Goal: Check status: Check status

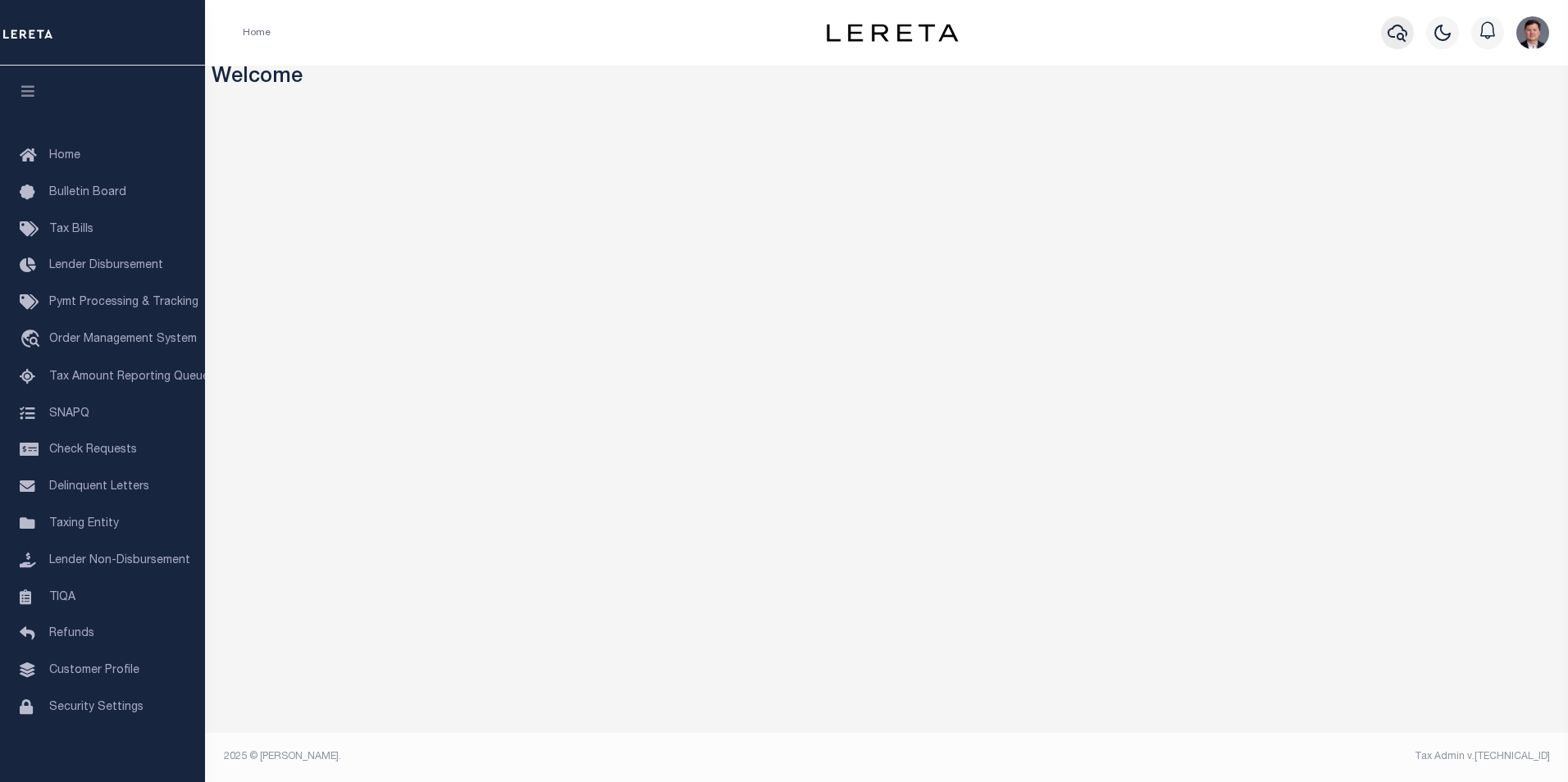
click at [1399, 31] on icon "button" at bounding box center [1397, 33] width 20 height 20
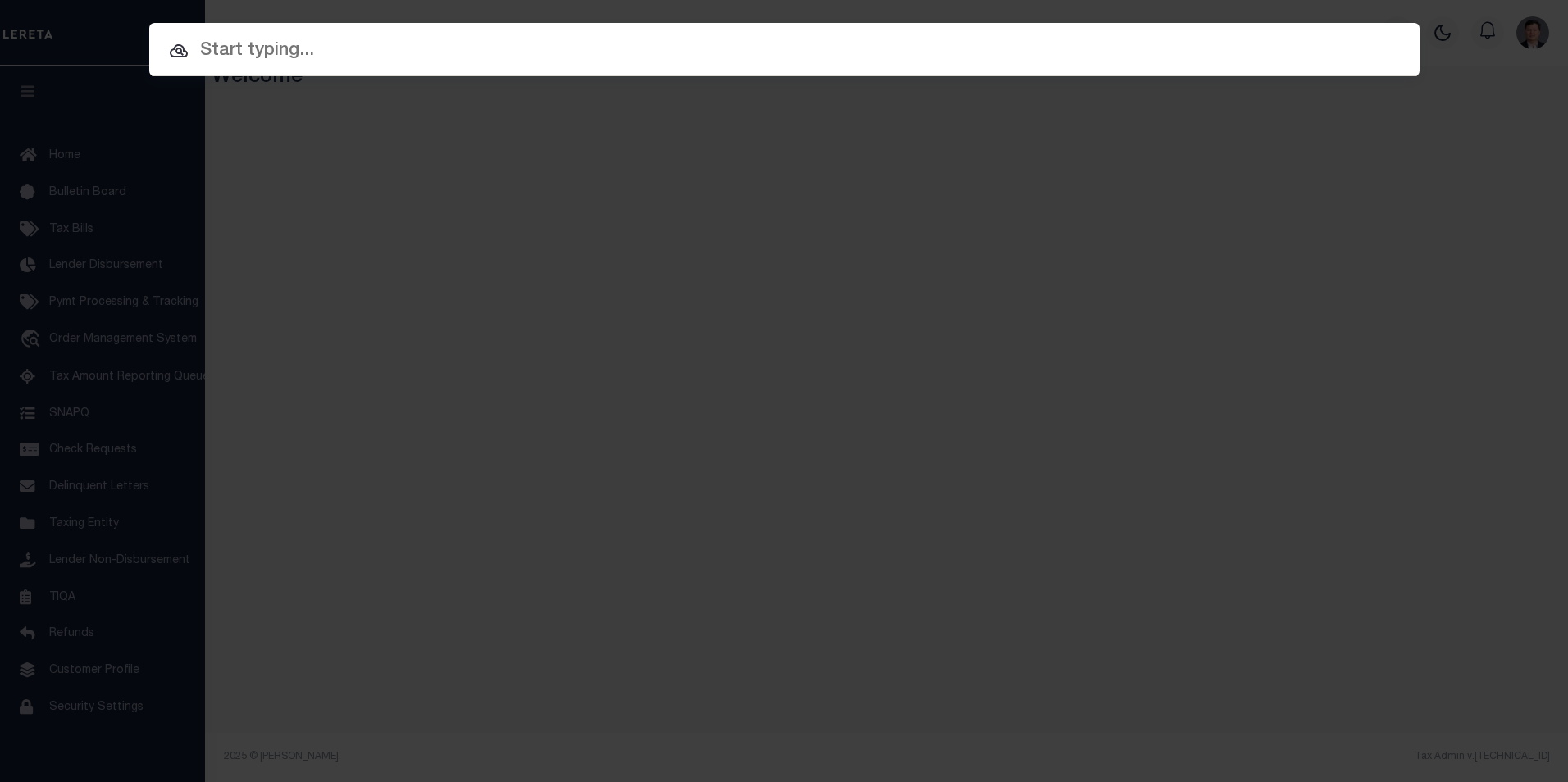
click at [315, 49] on input "text" at bounding box center [784, 51] width 1270 height 29
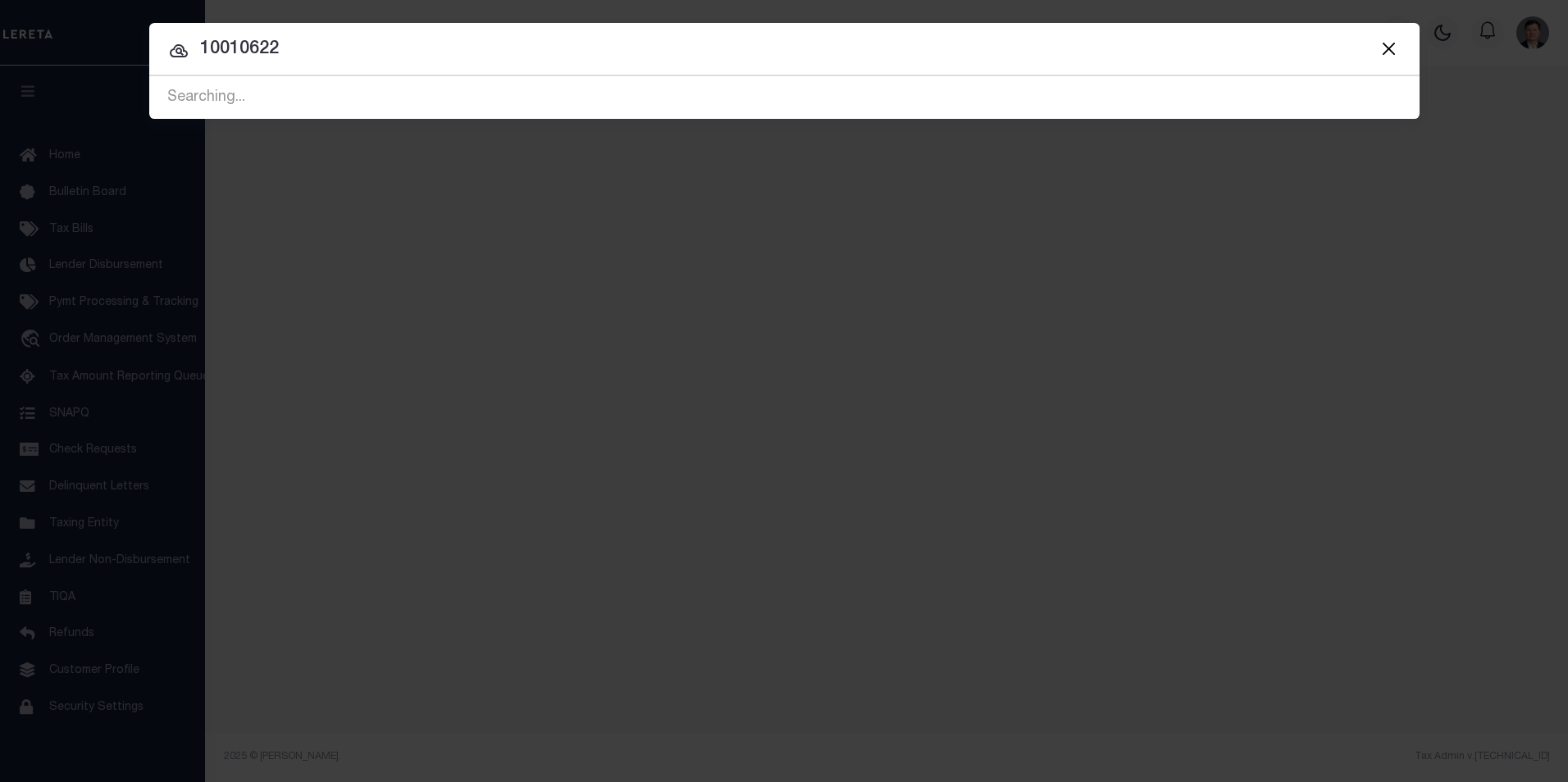
type input "10010622"
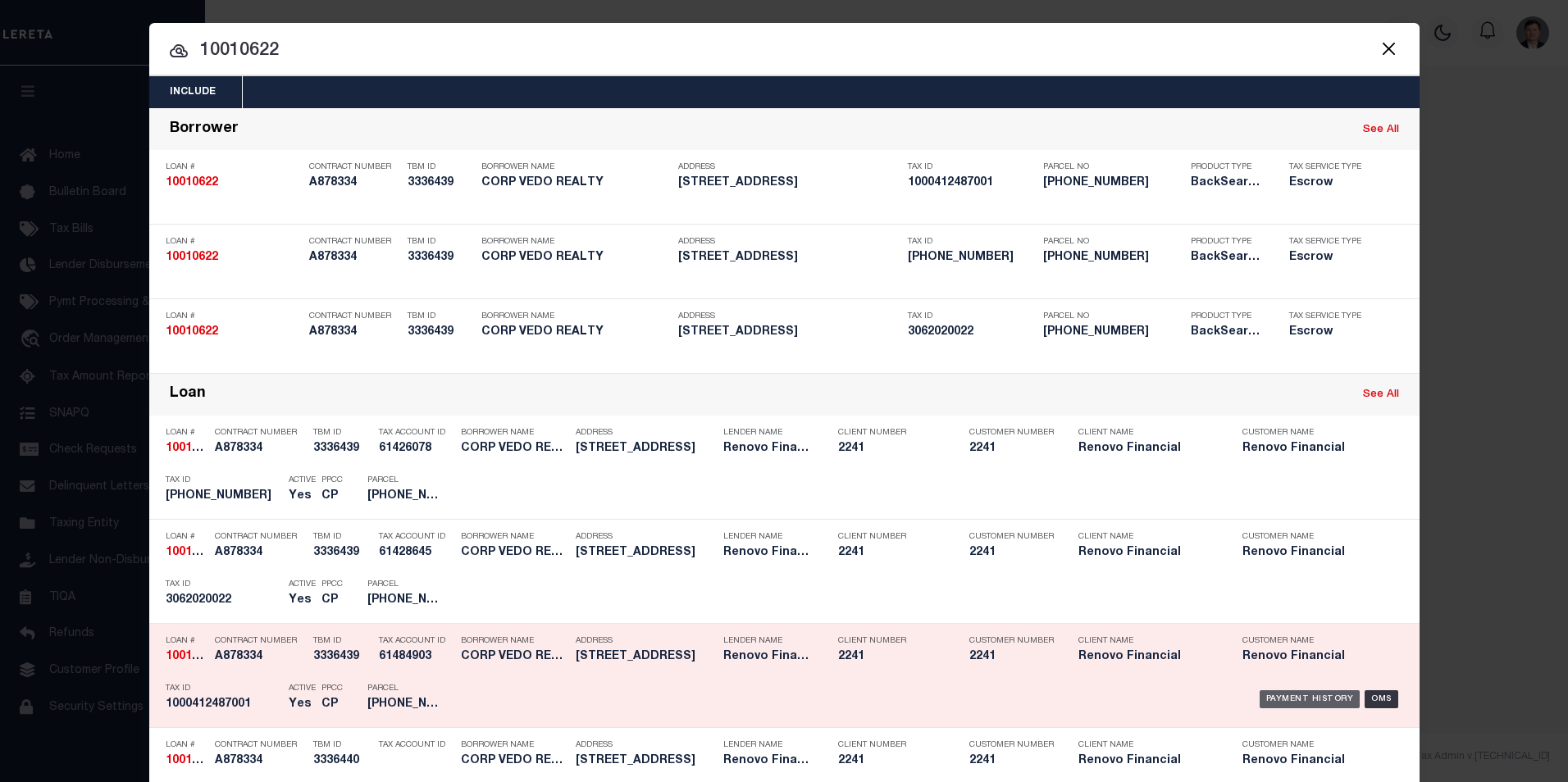
click at [1298, 700] on div "Payment History" at bounding box center [1310, 699] width 101 height 18
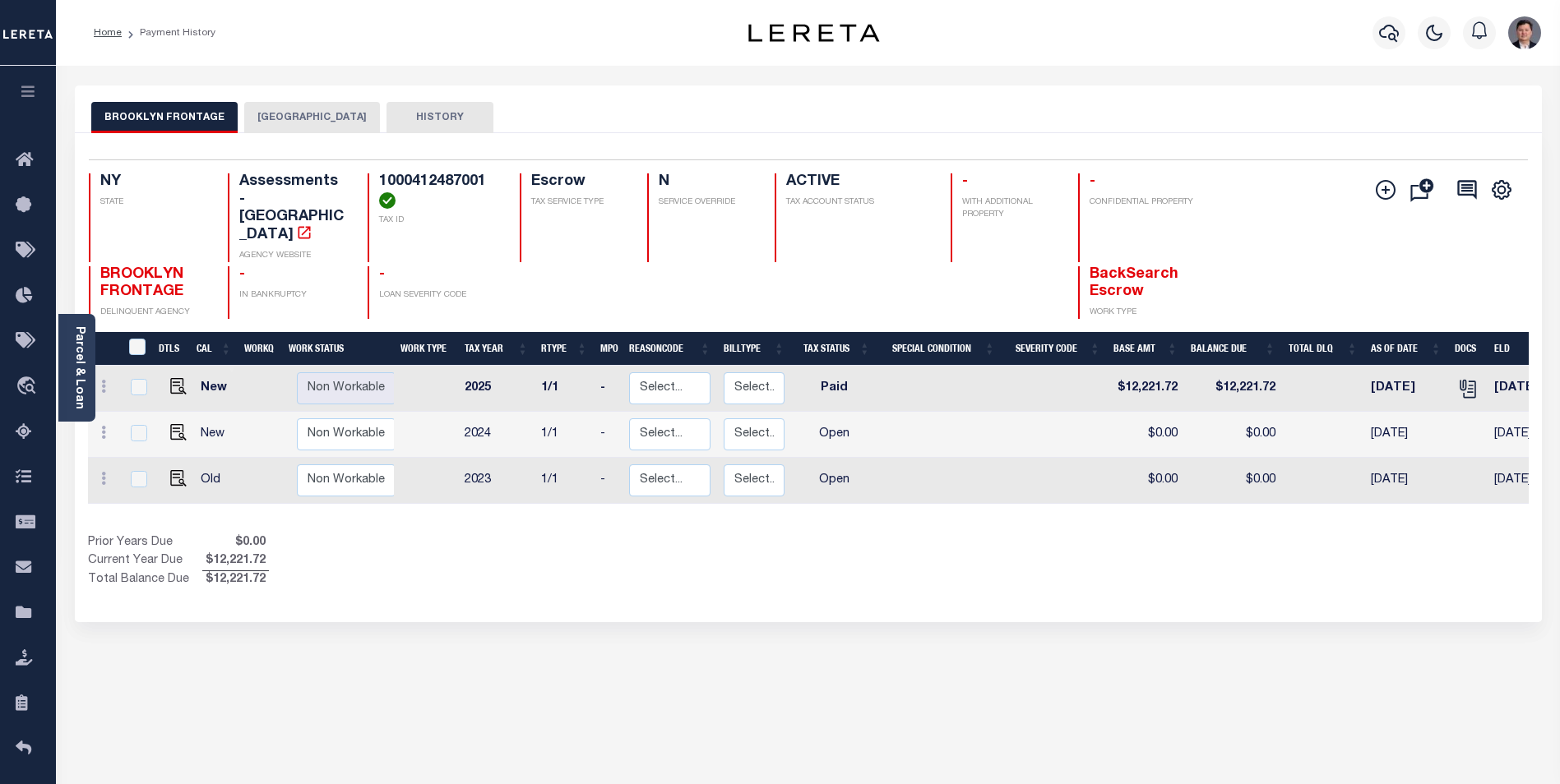
click at [292, 121] on button "BROOKLYN CITY" at bounding box center [312, 117] width 136 height 31
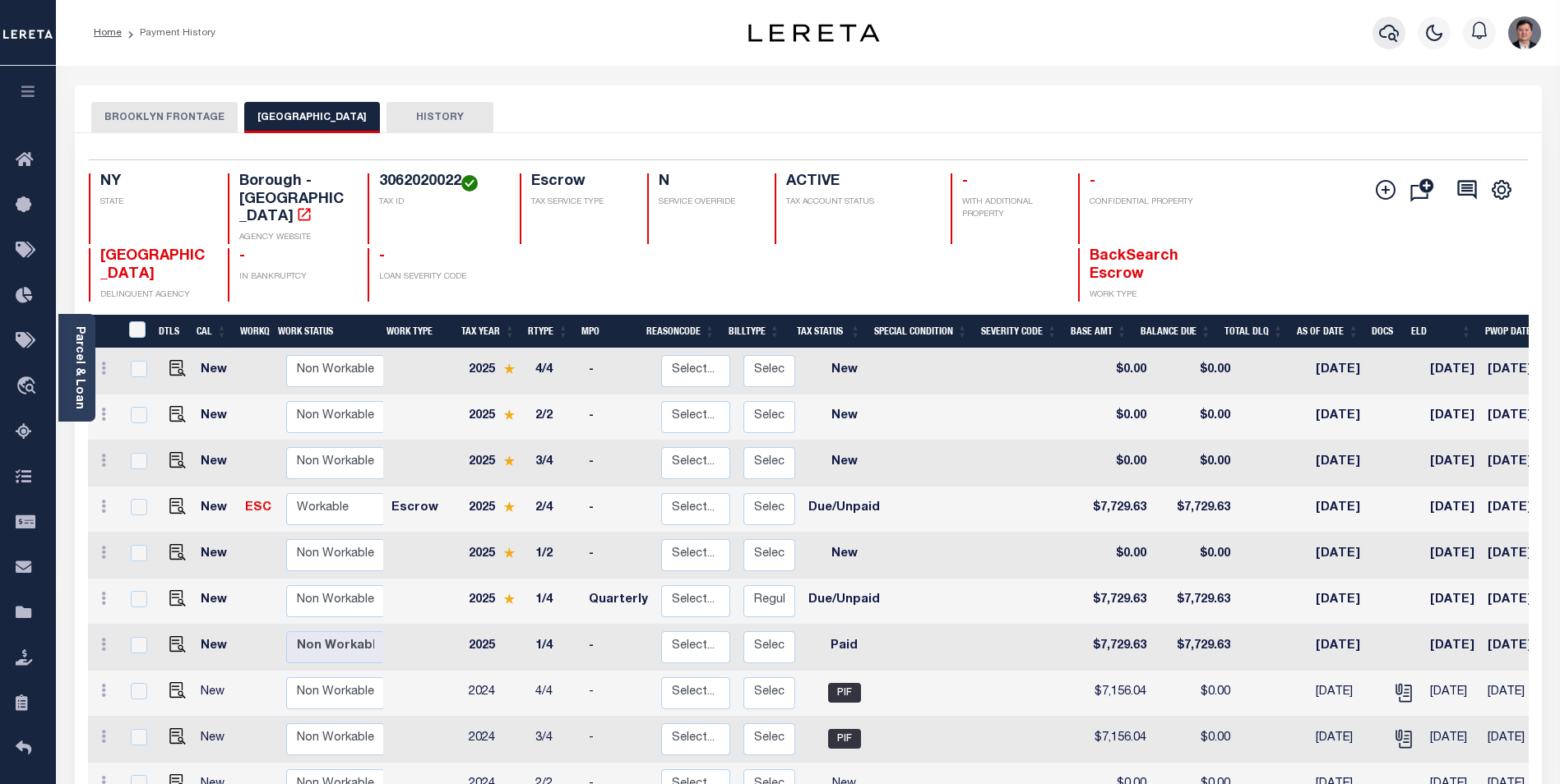
click at [1387, 30] on icon "button" at bounding box center [1389, 33] width 20 height 20
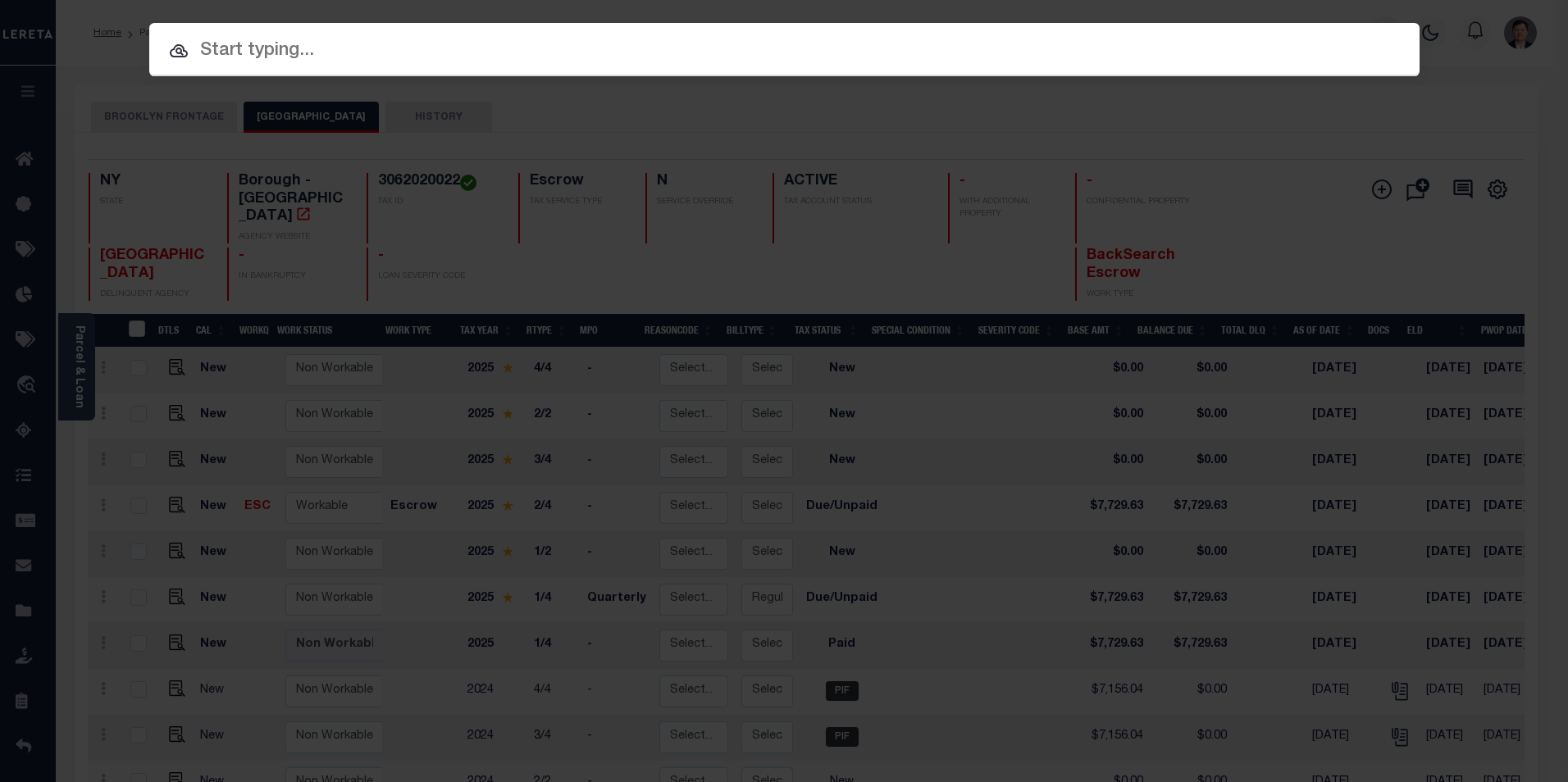
click at [295, 39] on input "text" at bounding box center [784, 51] width 1270 height 29
paste input "18646"
type input "18646"
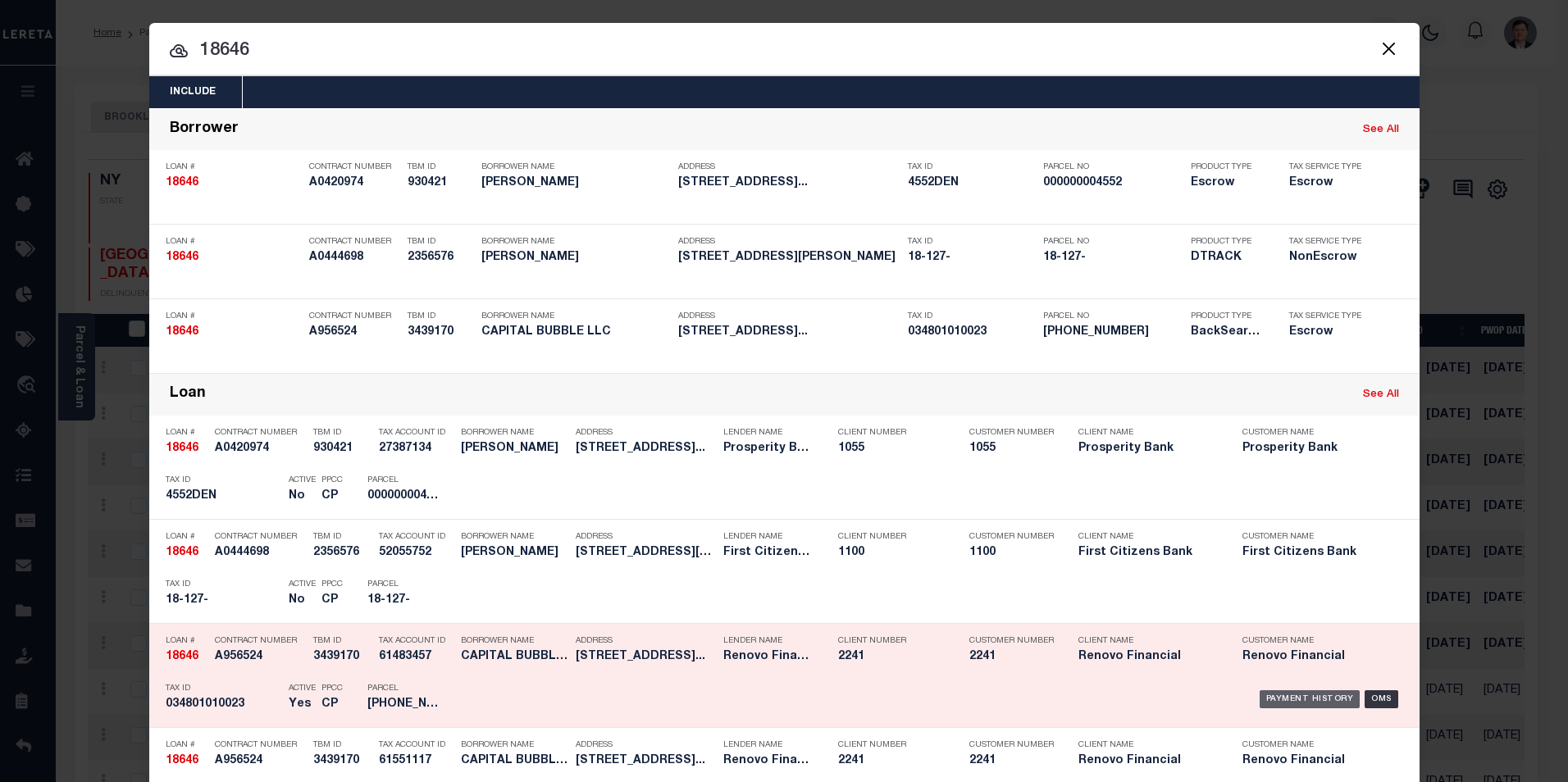
click at [1304, 696] on div "Payment History" at bounding box center [1310, 699] width 101 height 18
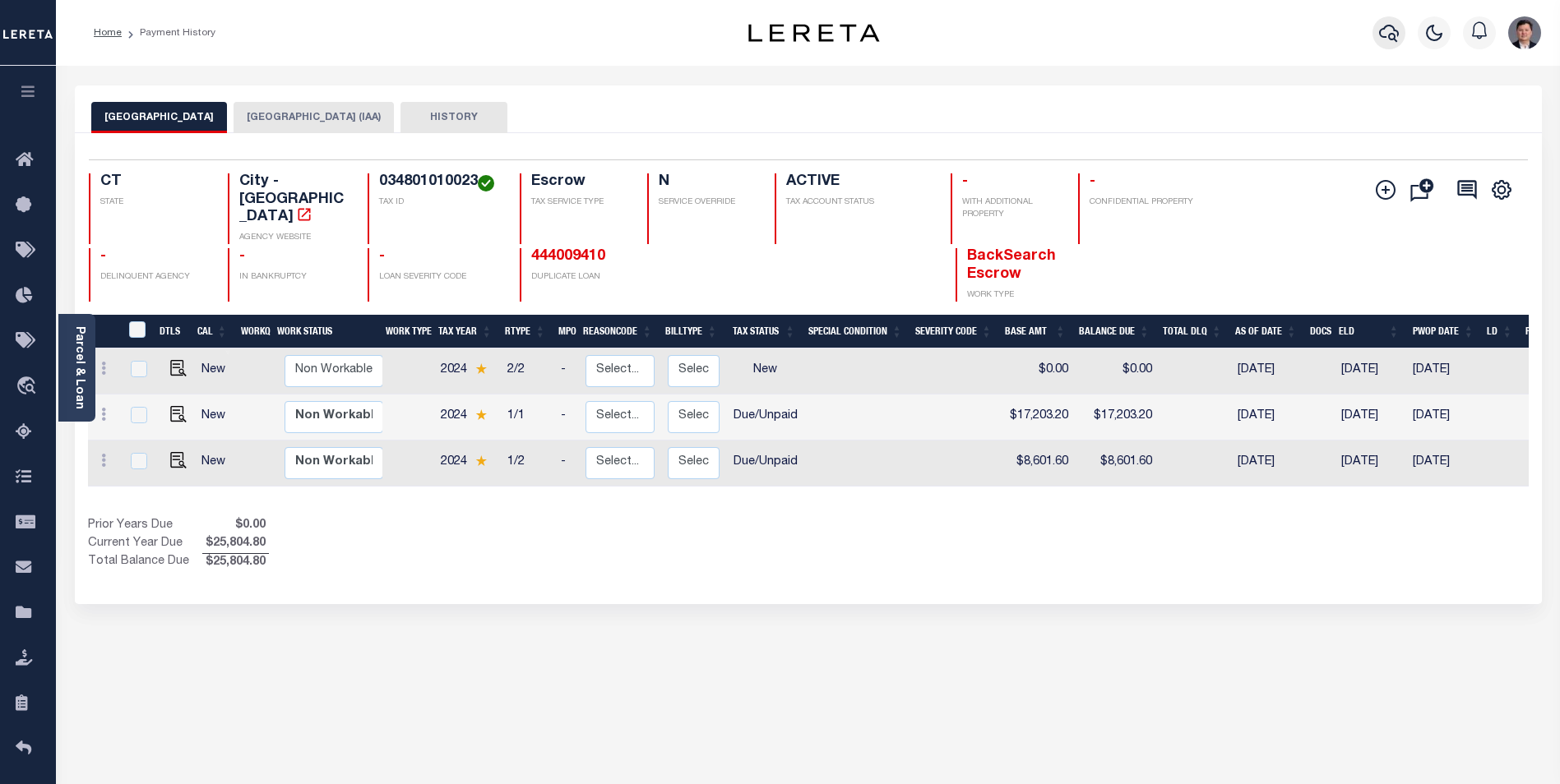
click at [1396, 37] on icon "button" at bounding box center [1389, 33] width 20 height 20
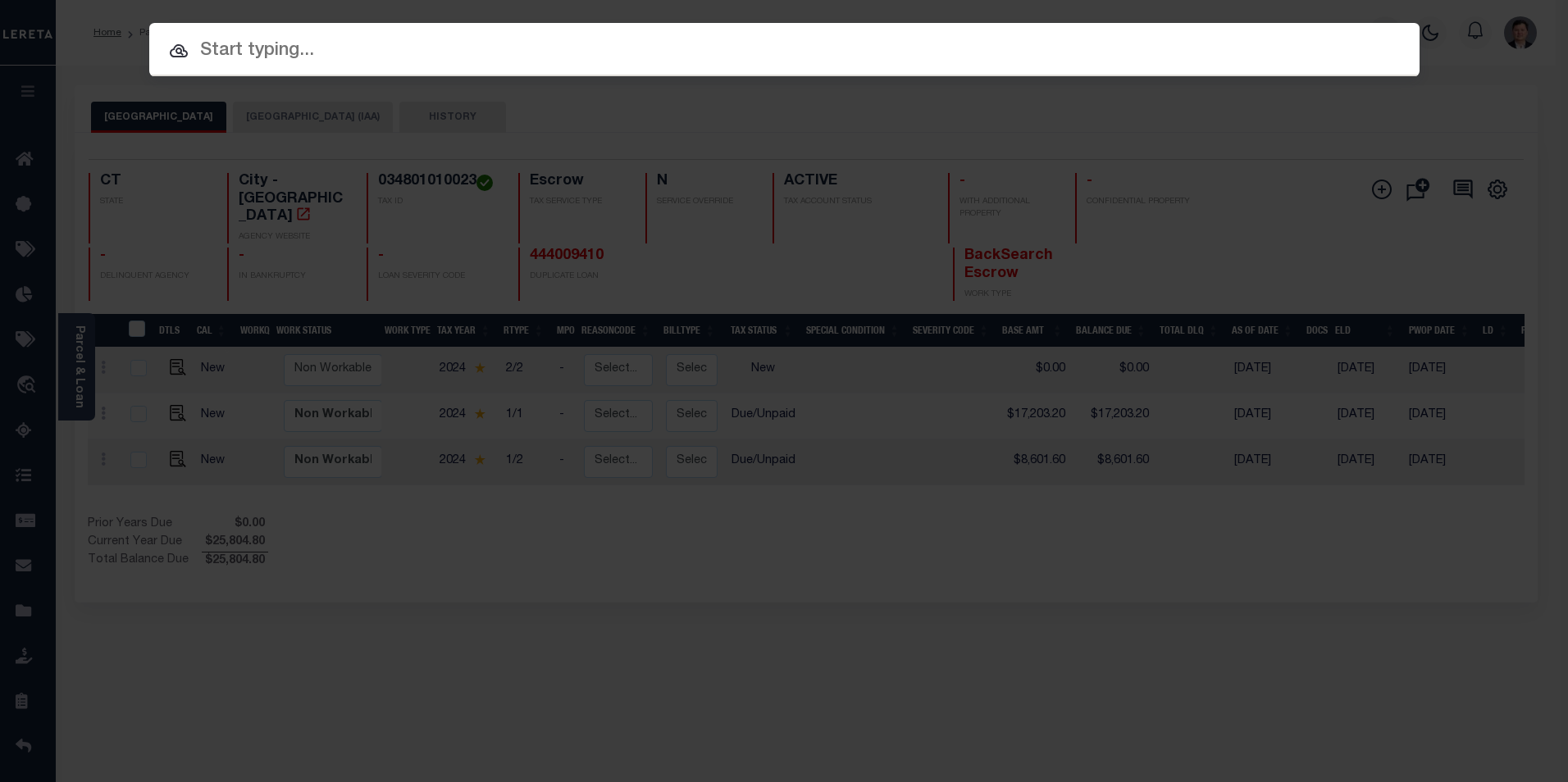
click at [246, 47] on input "text" at bounding box center [784, 51] width 1270 height 29
paste input "00970408660400"
type input "00970408660400"
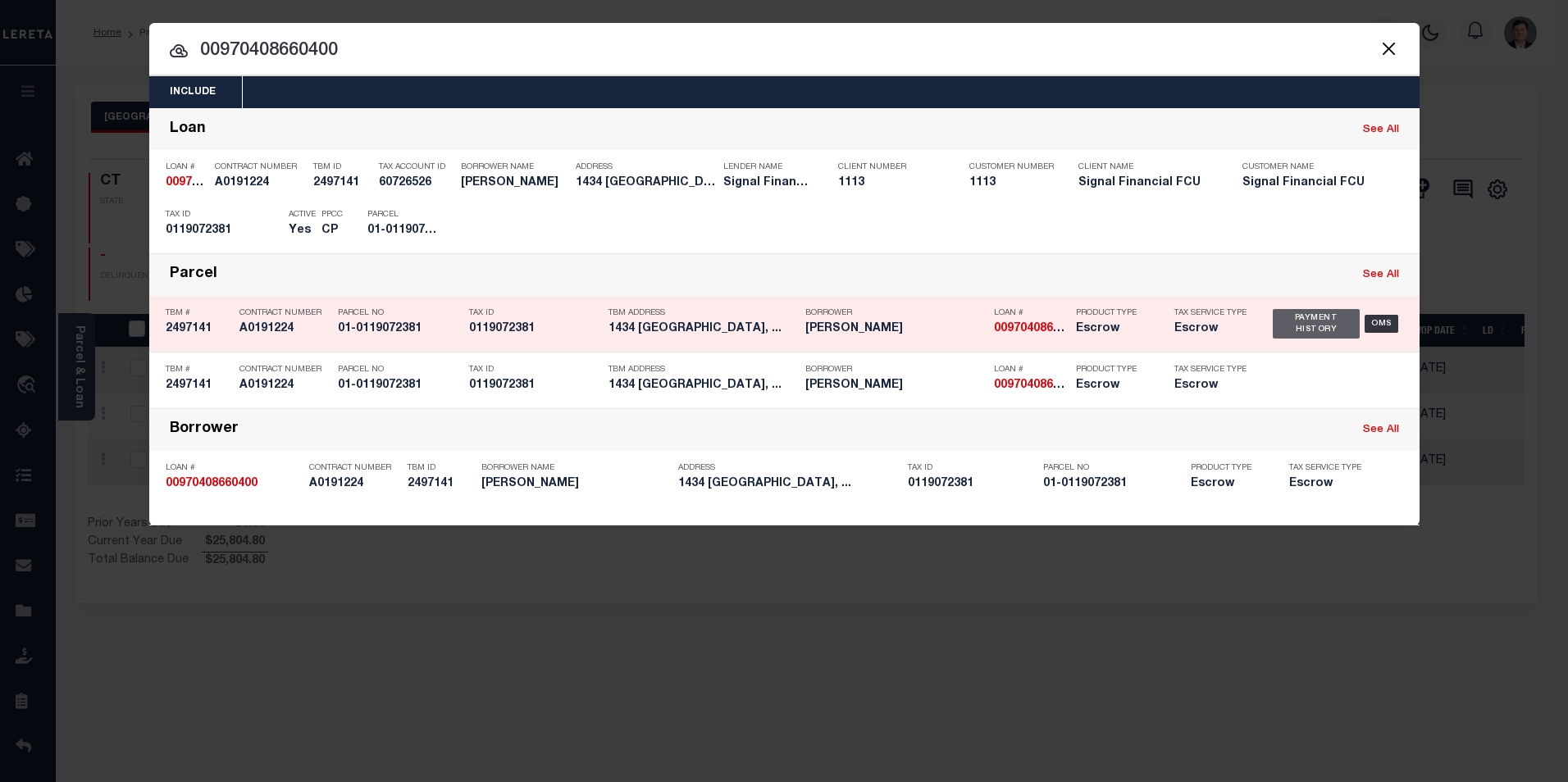
click at [1317, 326] on div "Payment History" at bounding box center [1317, 324] width 88 height 30
